Goal: Check status: Check status

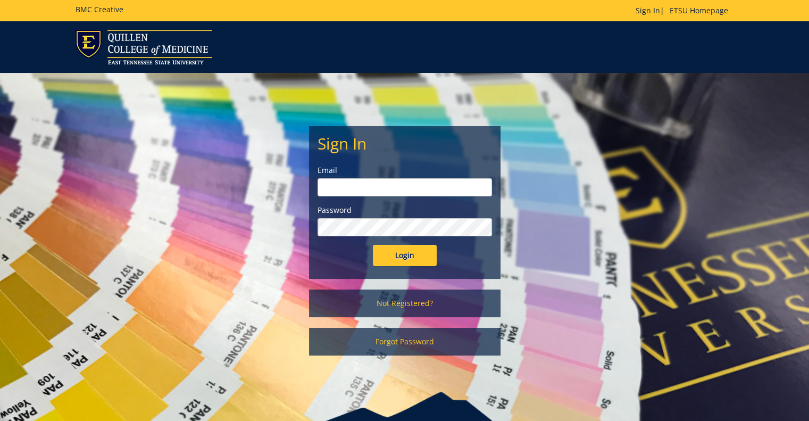
type input "[PERSON_NAME][EMAIL_ADDRESS][DOMAIN_NAME]"
click at [398, 258] on input "Login" at bounding box center [405, 255] width 64 height 21
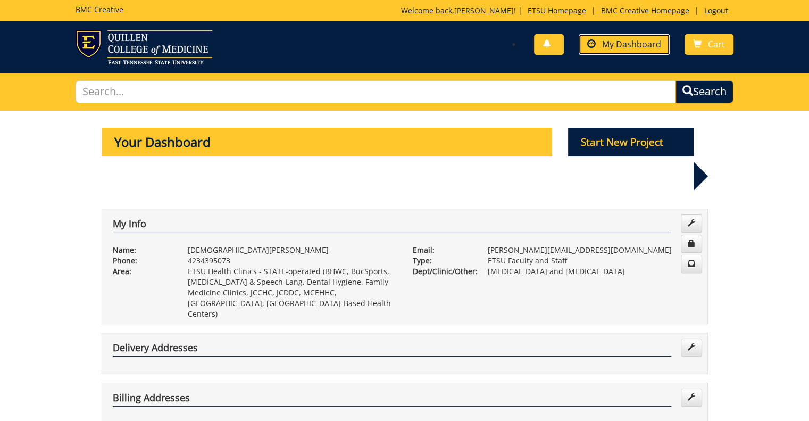
click at [594, 40] on span at bounding box center [591, 44] width 9 height 9
click at [606, 51] on link "My Dashboard" at bounding box center [624, 44] width 91 height 21
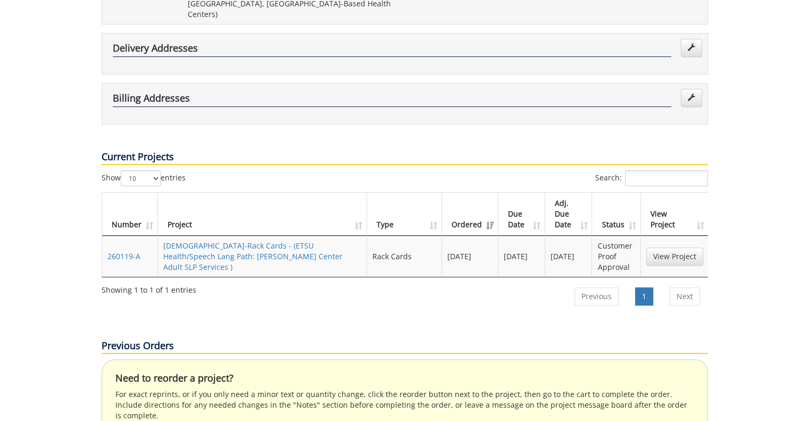
scroll to position [300, 0]
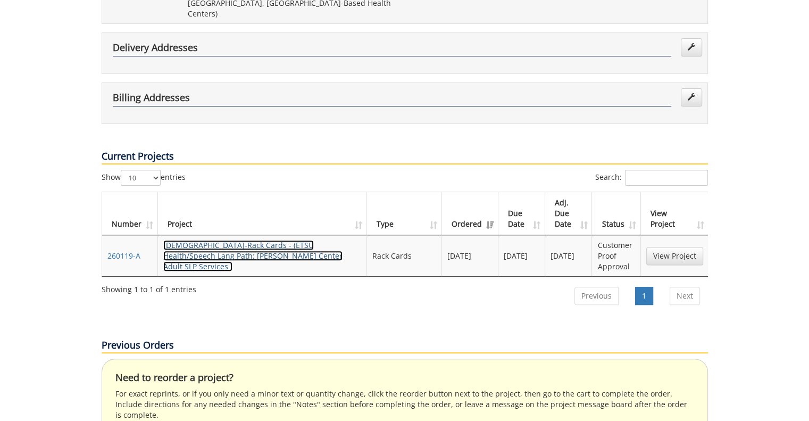
click at [270, 240] on link "[DEMOGRAPHIC_DATA]-Rack Cards - (ETSU Health/Speech Lang Path: [PERSON_NAME] Ce…" at bounding box center [252, 255] width 179 height 31
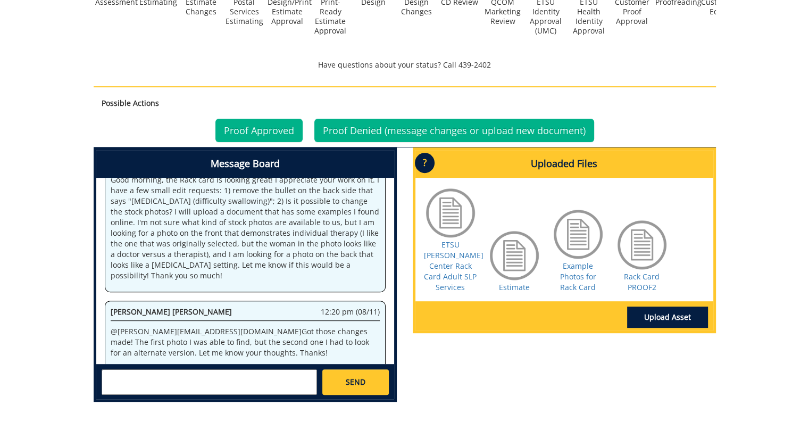
scroll to position [359, 0]
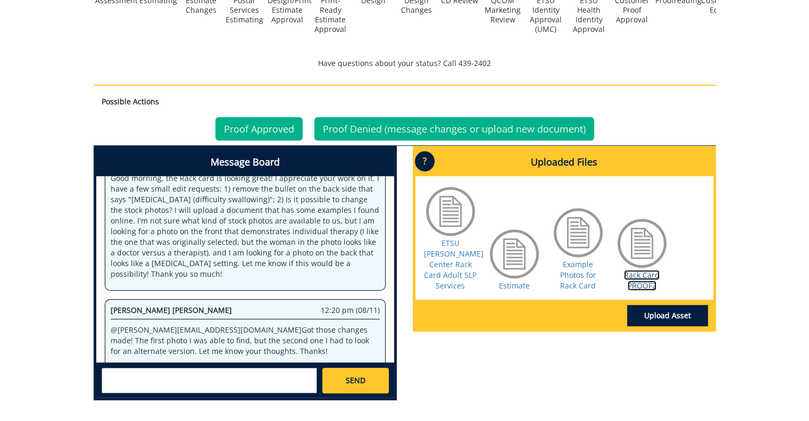
click at [634, 270] on link "Rack Card PROOF2" at bounding box center [642, 280] width 36 height 21
click at [445, 249] on link "ETSU [PERSON_NAME] Center Rack Card Adult SLP Services" at bounding box center [454, 264] width 60 height 53
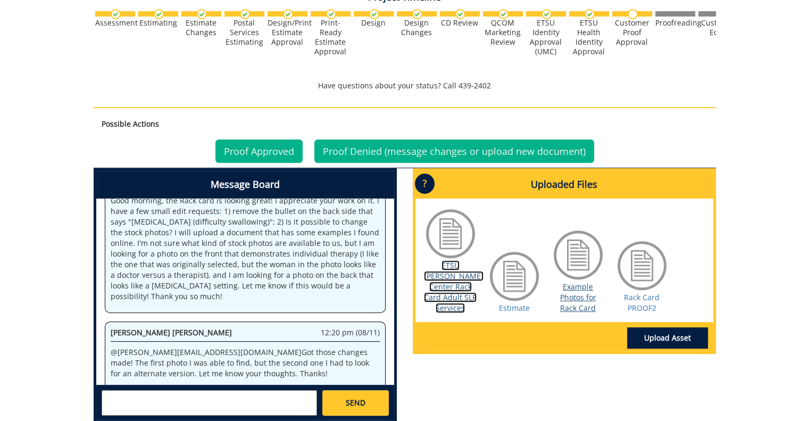
scroll to position [338, 0]
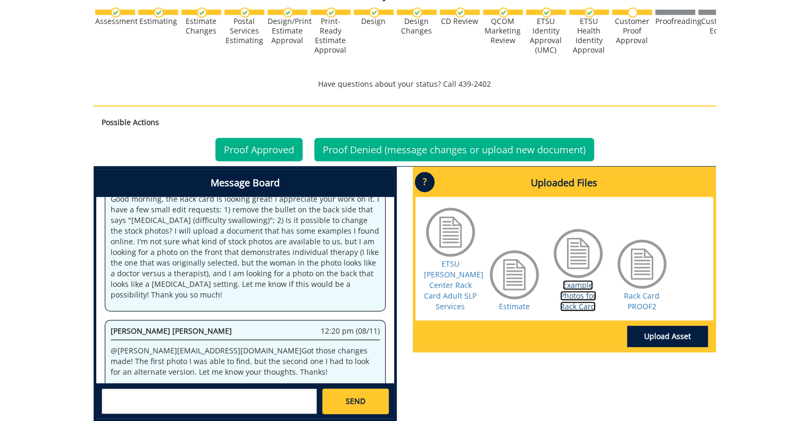
click at [581, 285] on link "Example Photos for Rack Card" at bounding box center [578, 295] width 36 height 31
click at [583, 294] on link "Example Photos for Rack Card" at bounding box center [578, 295] width 36 height 31
click at [752, 164] on div "260119-A [DEMOGRAPHIC_DATA]-Rack Cards [ETSU Health/Speech Lang Path: [PERSON_N…" at bounding box center [404, 101] width 809 height 657
click at [646, 293] on link "Rack Card PROOF2" at bounding box center [642, 300] width 36 height 21
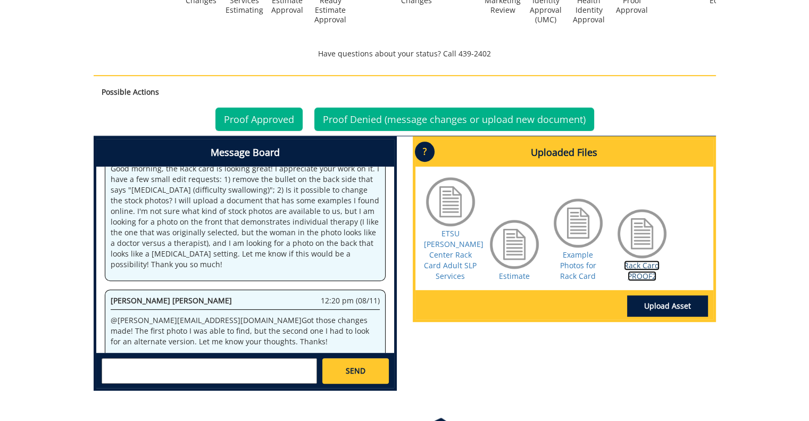
scroll to position [369, 0]
